Goal: Transaction & Acquisition: Obtain resource

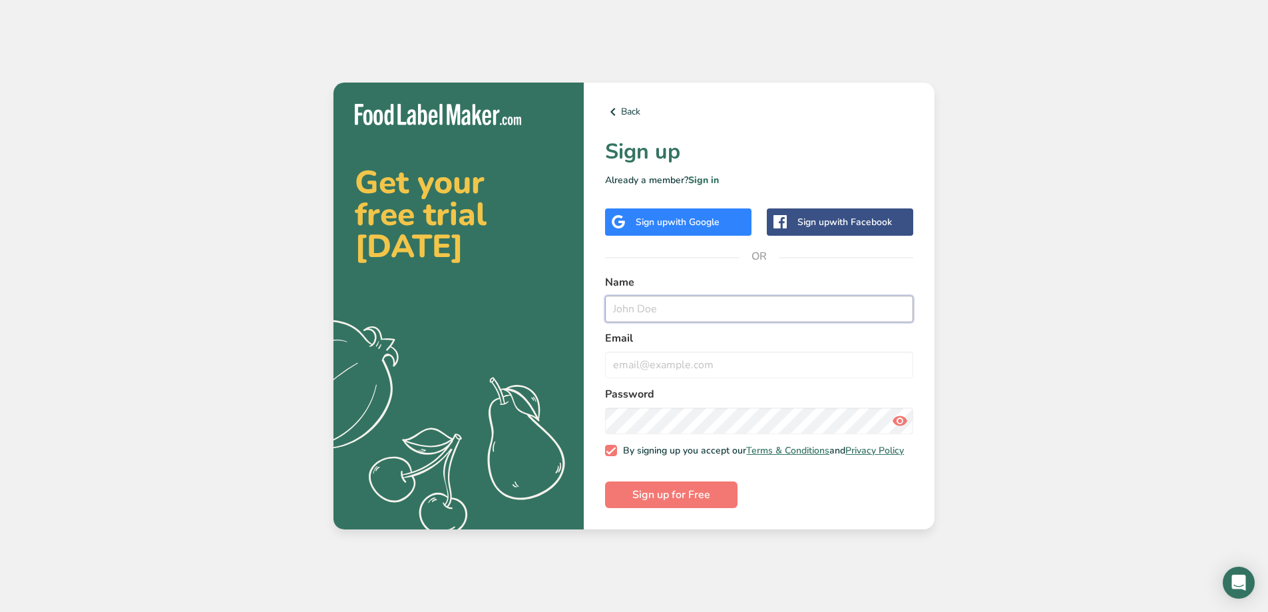
click at [634, 297] on input "text" at bounding box center [759, 309] width 308 height 27
click at [680, 312] on input "text" at bounding box center [759, 309] width 308 height 27
click at [650, 502] on span "Sign up for Free" at bounding box center [671, 495] width 78 height 16
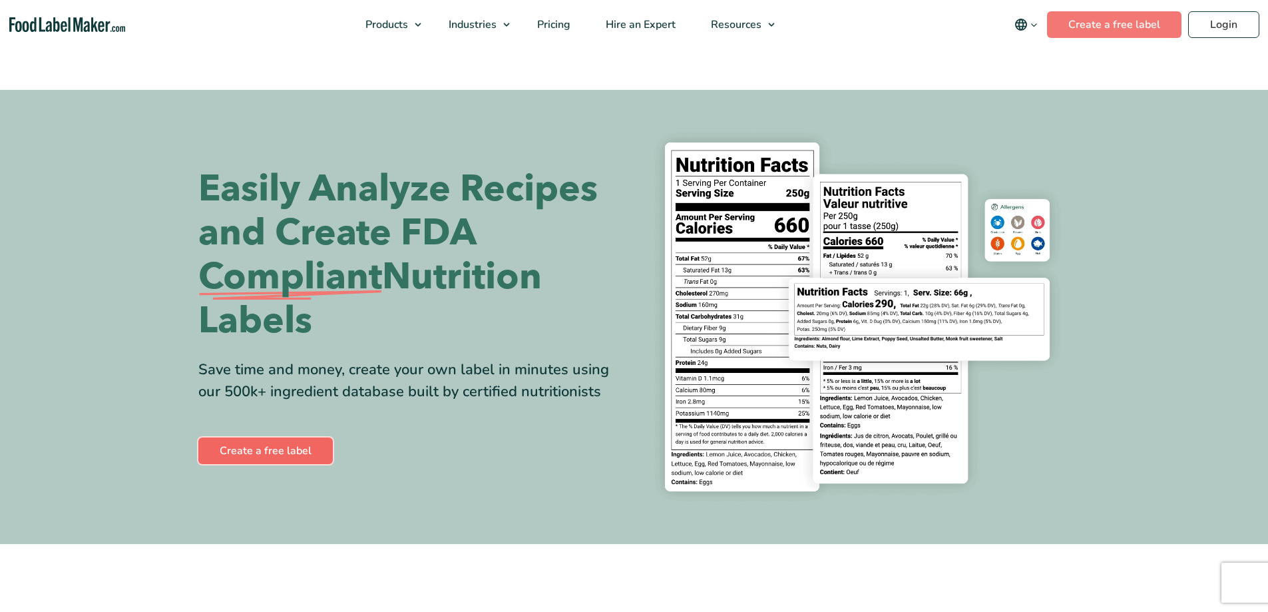
drag, startPoint x: 0, startPoint y: 0, endPoint x: 261, endPoint y: 447, distance: 517.8
click at [261, 447] on link "Create a free label" at bounding box center [265, 450] width 134 height 27
